Goal: Information Seeking & Learning: Learn about a topic

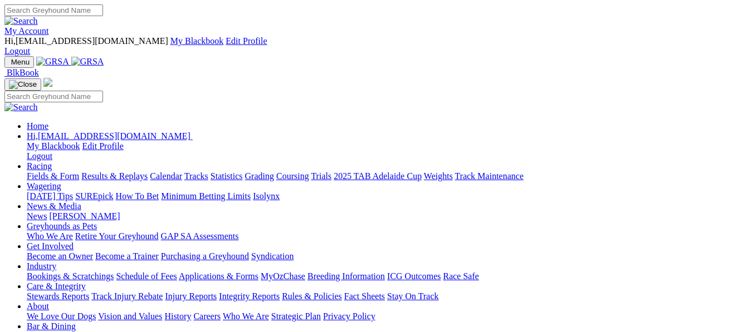
click at [31, 171] on link "Fields & Form" at bounding box center [53, 175] width 52 height 9
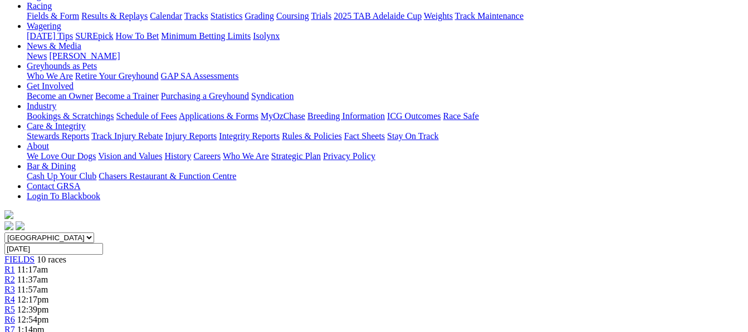
scroll to position [158, 0]
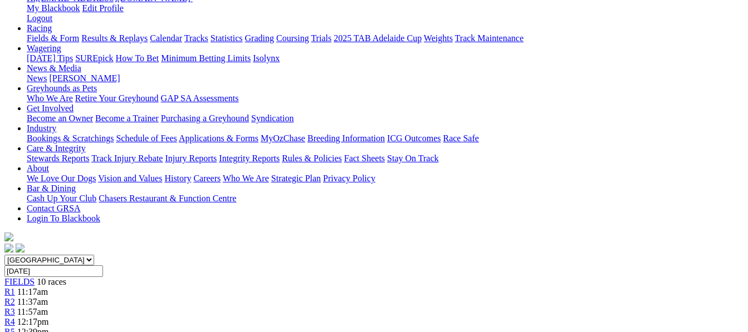
click at [49, 327] on span "12:39pm" at bounding box center [33, 331] width 32 height 9
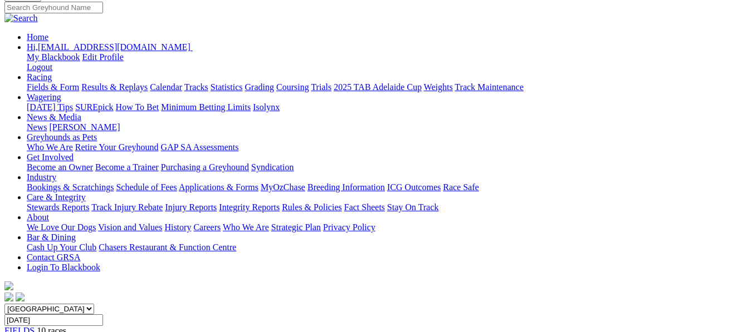
scroll to position [111, 0]
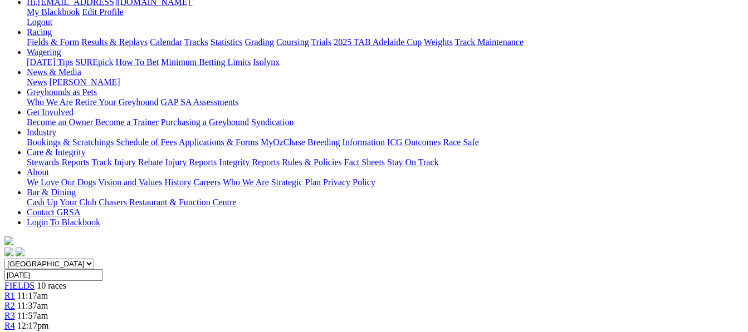
scroll to position [156, 0]
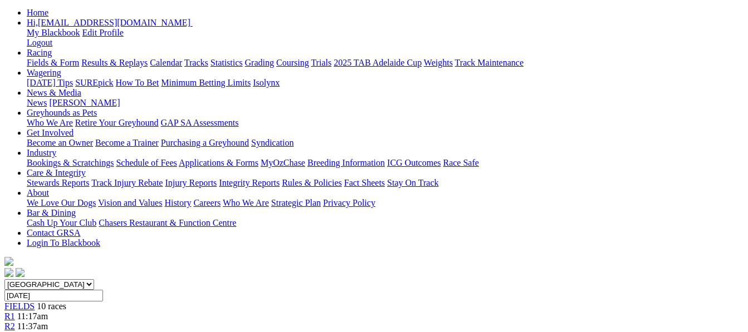
scroll to position [156, 0]
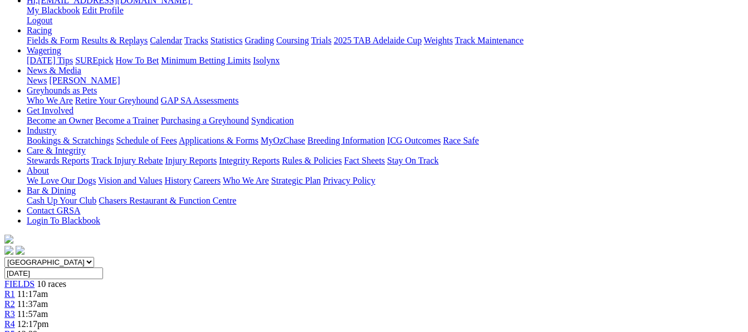
click at [312, 320] on div "R4 12:17pm" at bounding box center [373, 325] width 739 height 10
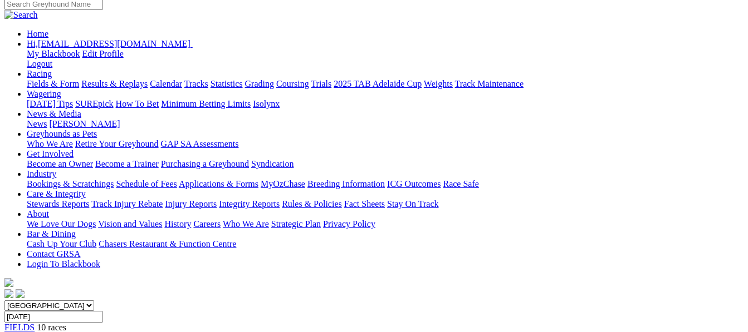
scroll to position [134, 0]
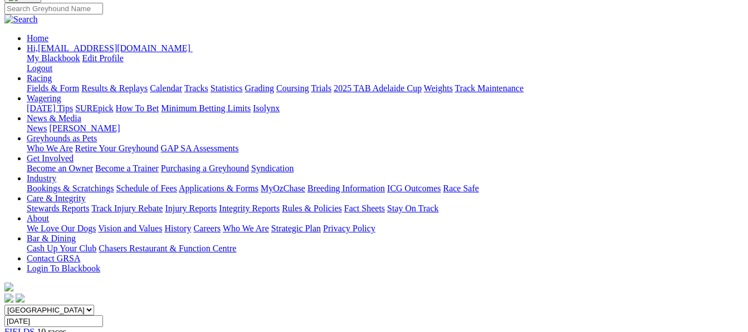
scroll to position [104, 0]
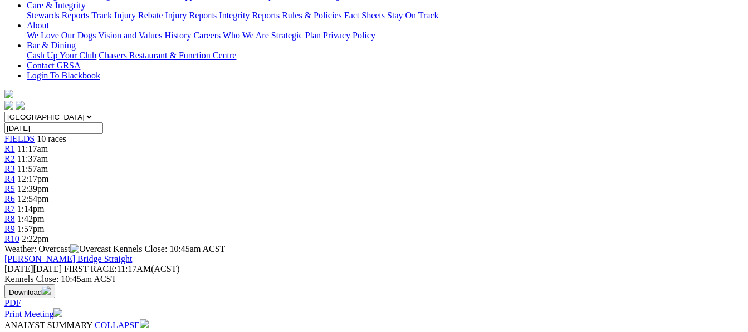
scroll to position [298, 0]
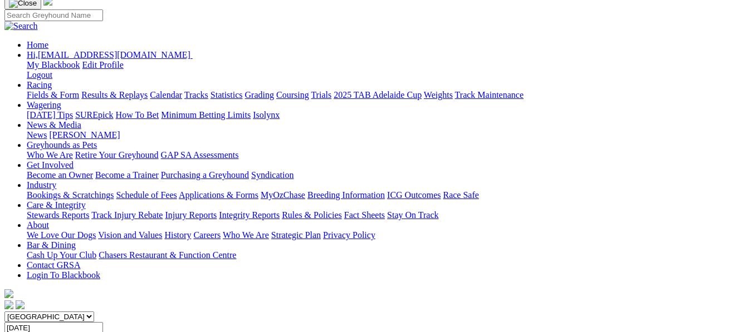
scroll to position [79, 0]
